Goal: Check status: Check status

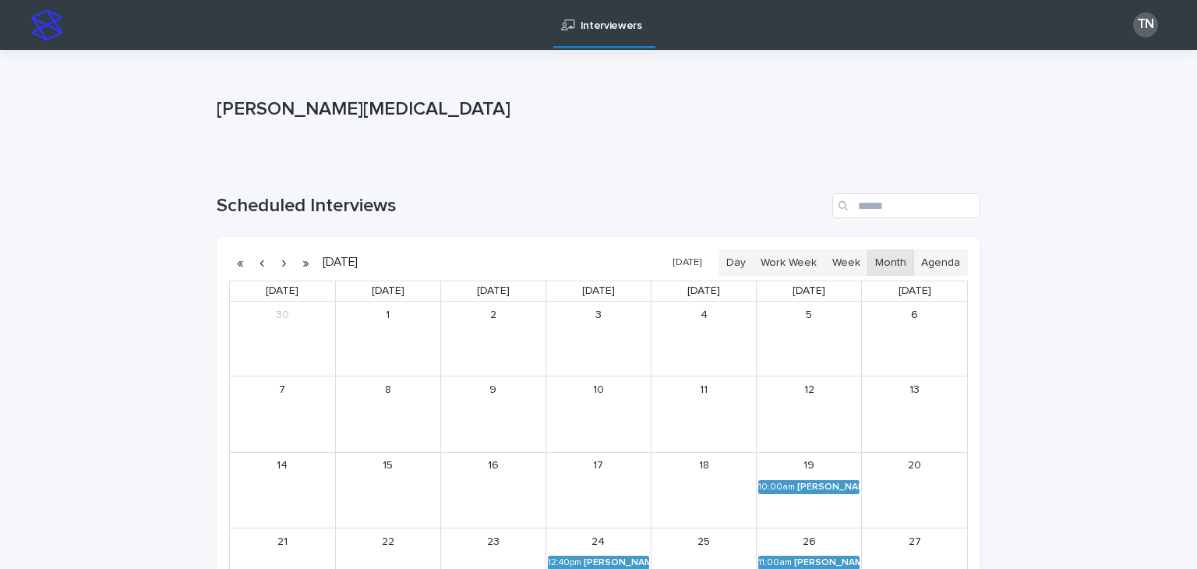
click at [693, 263] on button "[DATE]" at bounding box center [687, 263] width 44 height 23
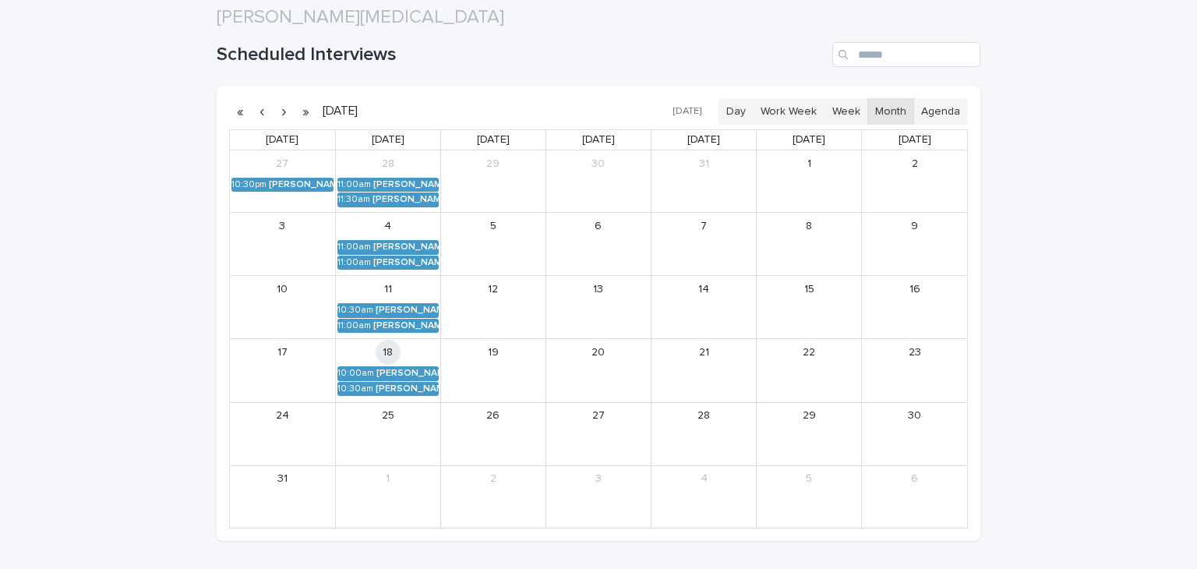
scroll to position [190, 0]
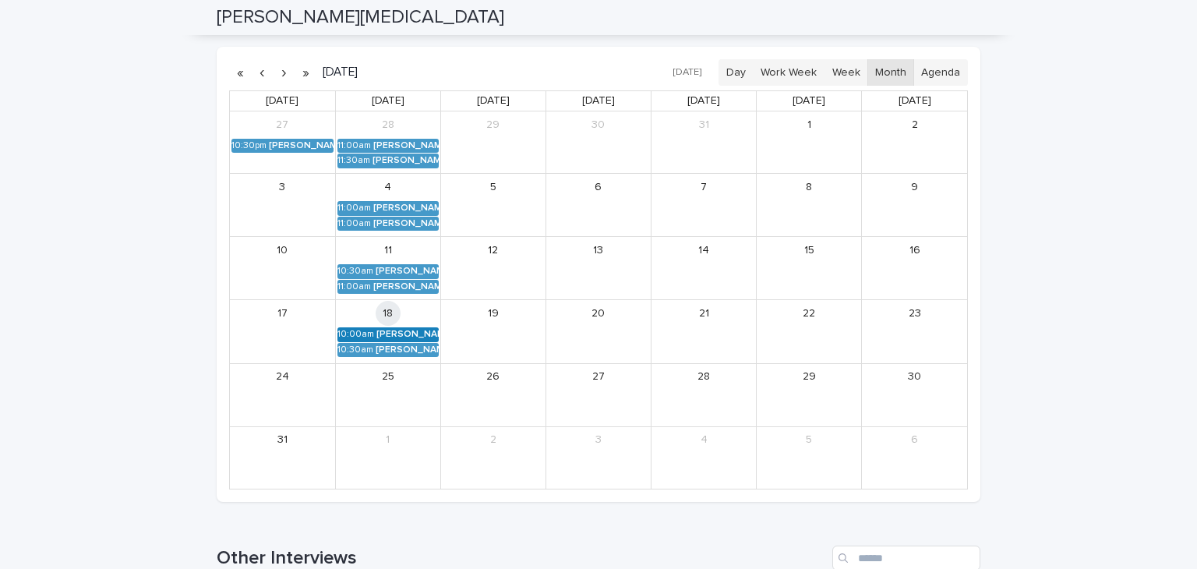
click at [392, 333] on div "[PERSON_NAME] (Round 2)" at bounding box center [407, 334] width 62 height 11
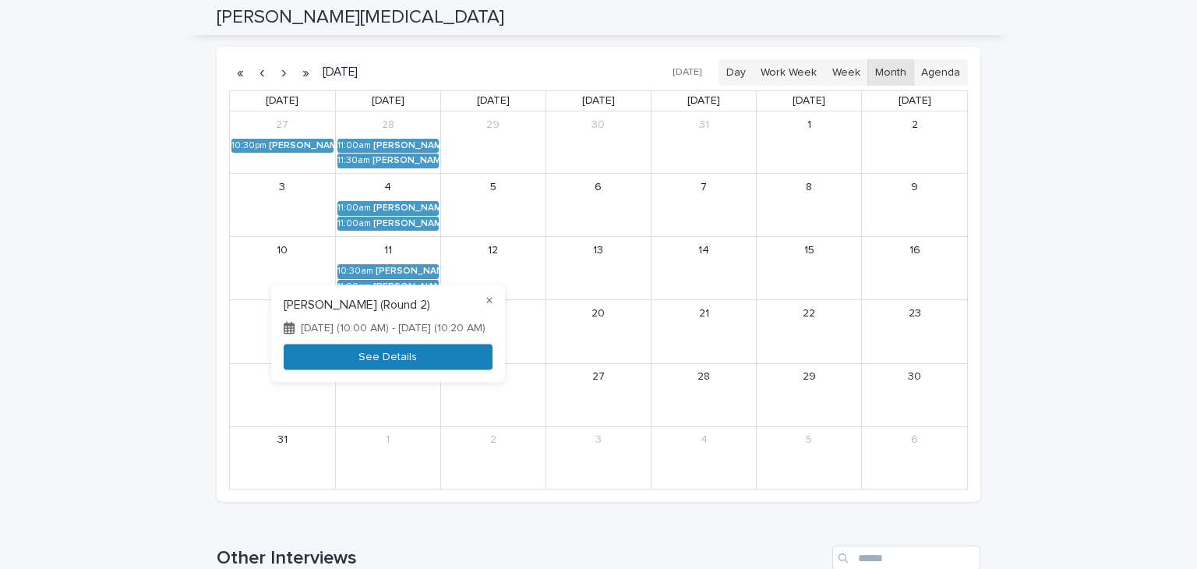
click at [397, 359] on button "See Details" at bounding box center [388, 357] width 209 height 26
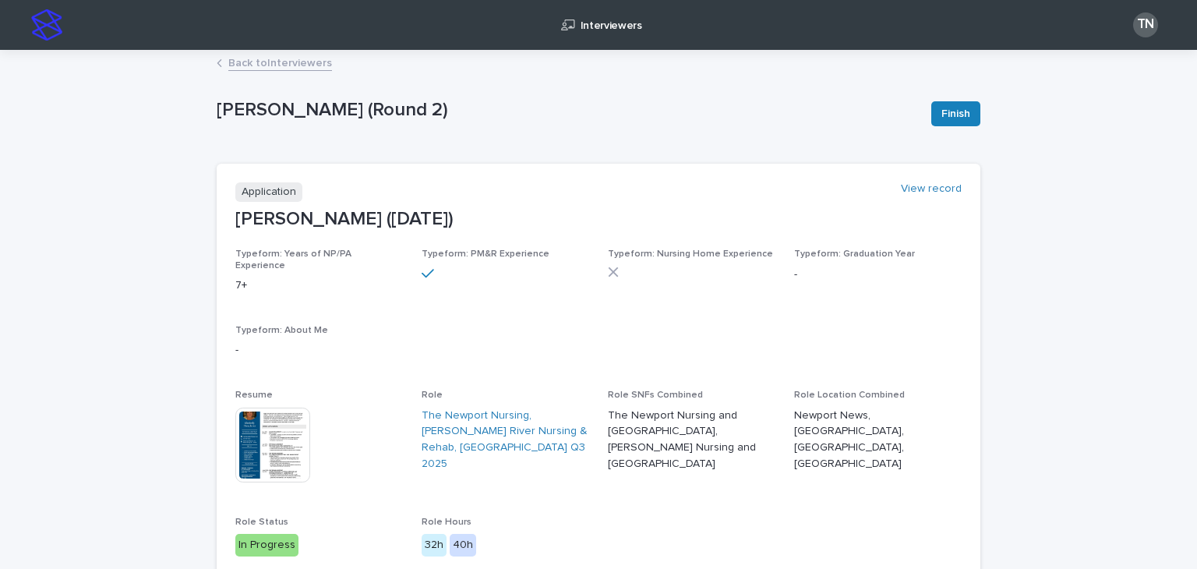
click at [289, 60] on link "Back to Interviewers" at bounding box center [280, 62] width 104 height 18
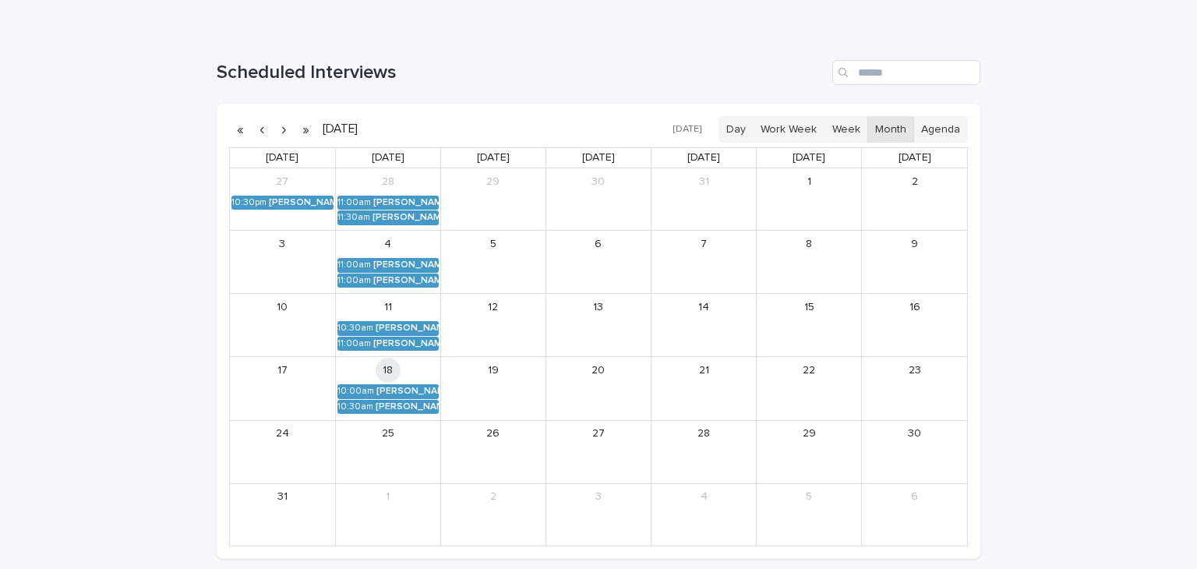
scroll to position [139, 0]
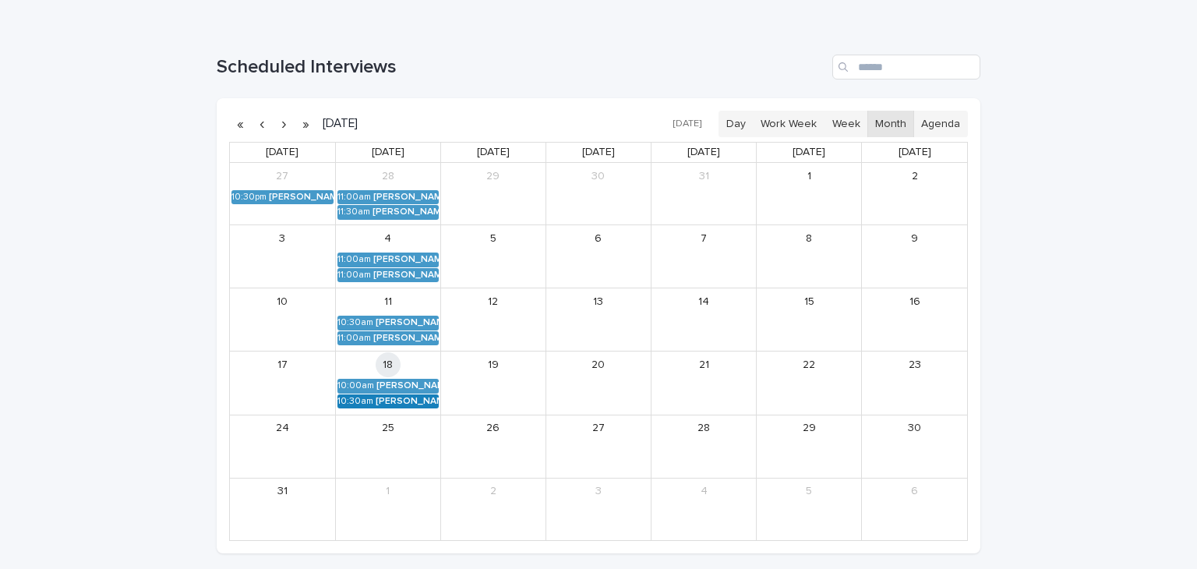
click at [404, 400] on div "[PERSON_NAME] (Round 2)" at bounding box center [406, 401] width 63 height 11
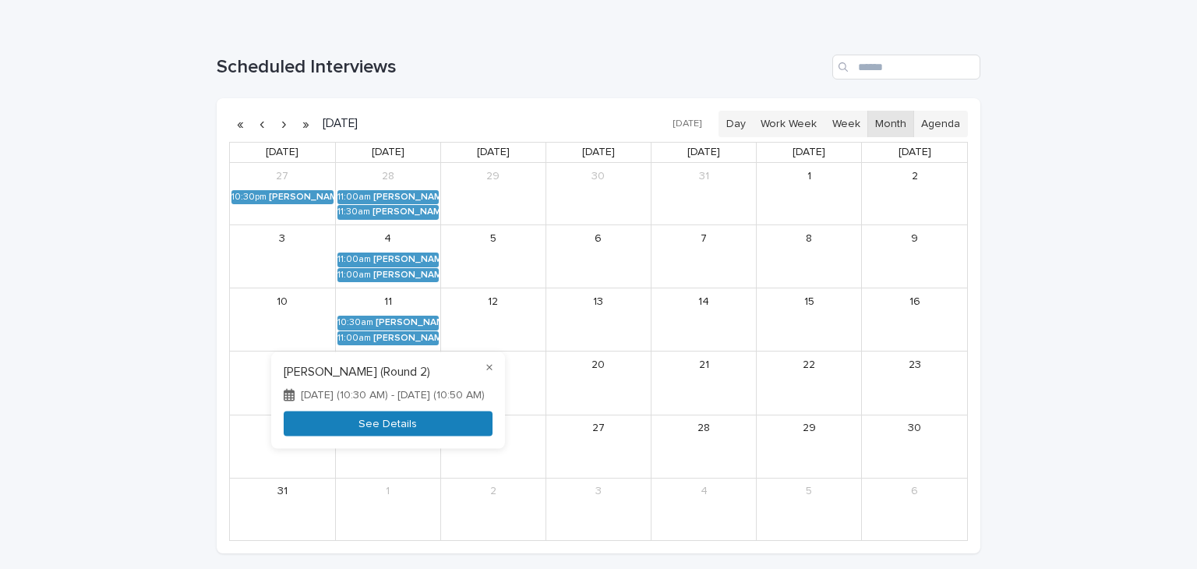
click at [409, 425] on button "See Details" at bounding box center [388, 424] width 209 height 26
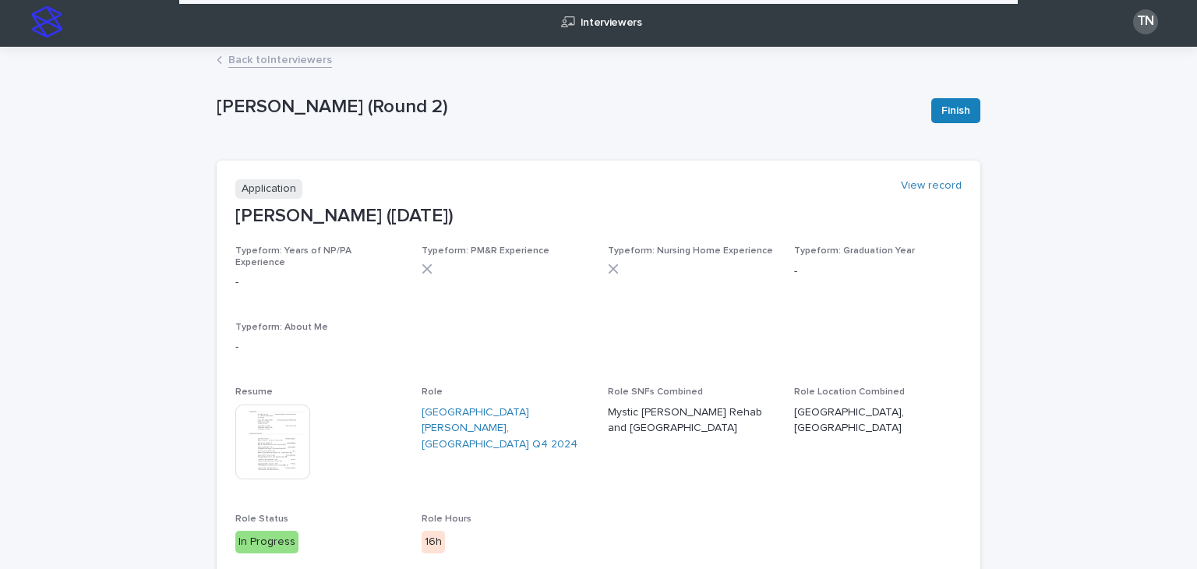
scroll to position [4, 0]
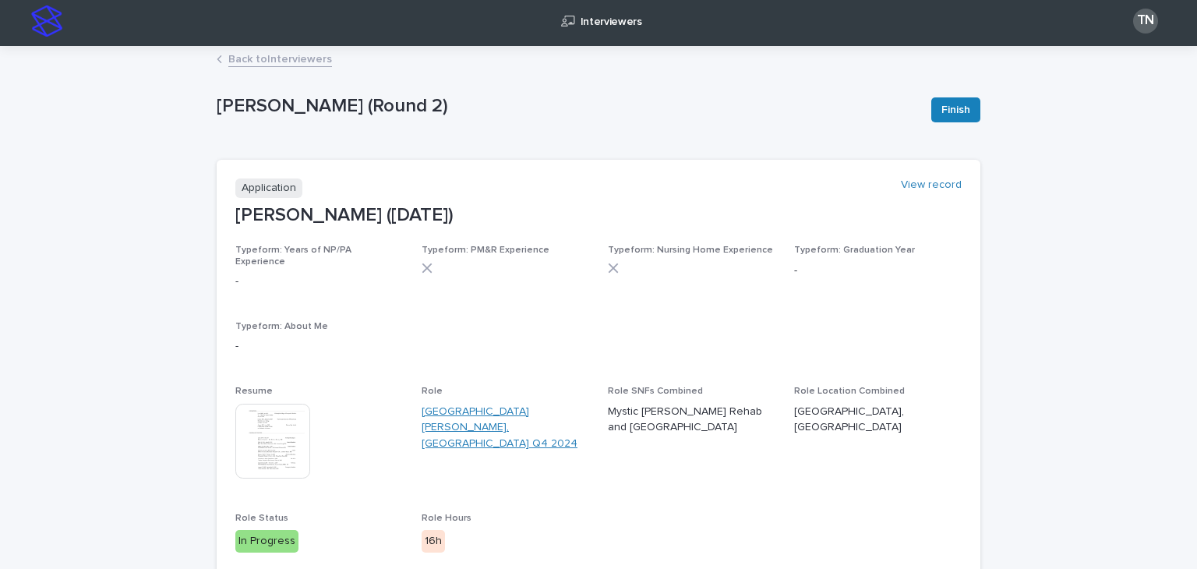
click at [483, 404] on link "[GEOGRAPHIC_DATA][PERSON_NAME], [GEOGRAPHIC_DATA] Q4 2024" at bounding box center [504, 428] width 167 height 48
